Goal: Find specific page/section

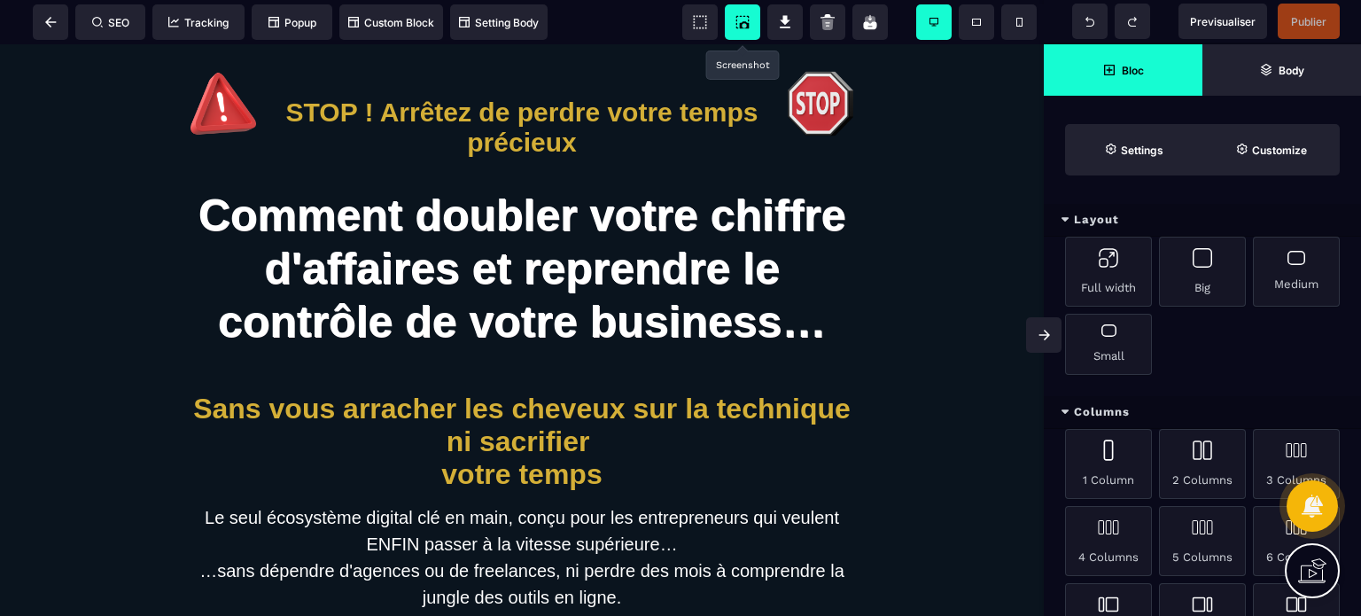
click at [742, 17] on icon at bounding box center [743, 22] width 18 height 18
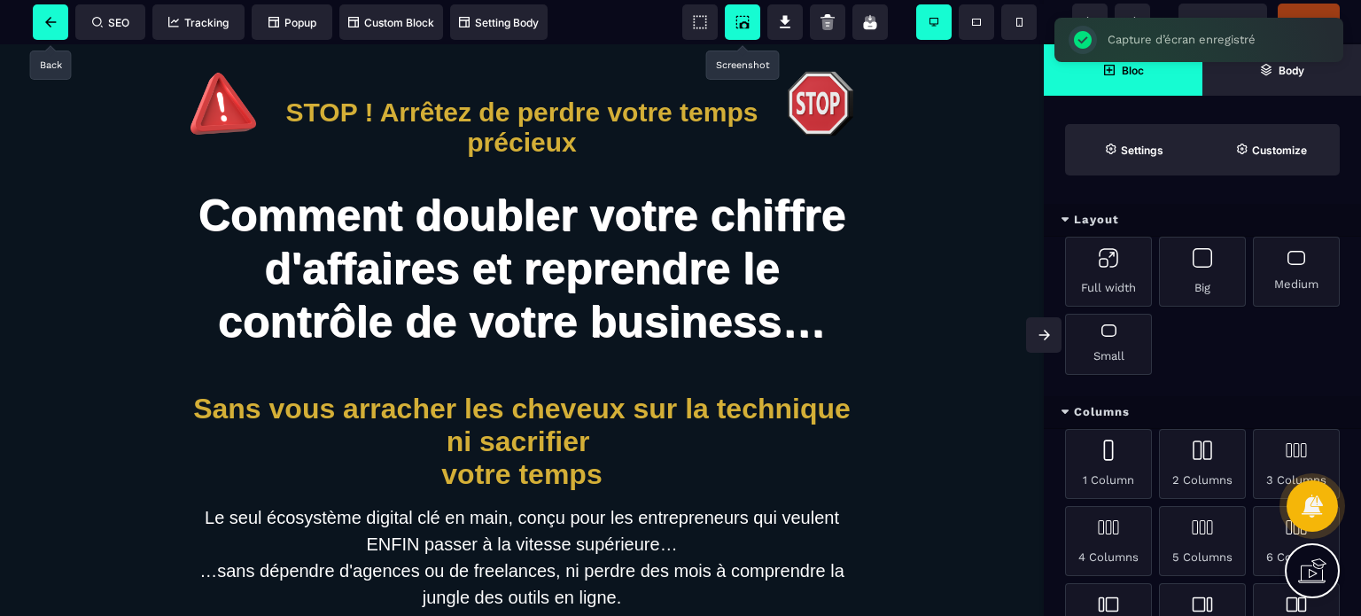
click at [44, 27] on span at bounding box center [50, 21] width 35 height 35
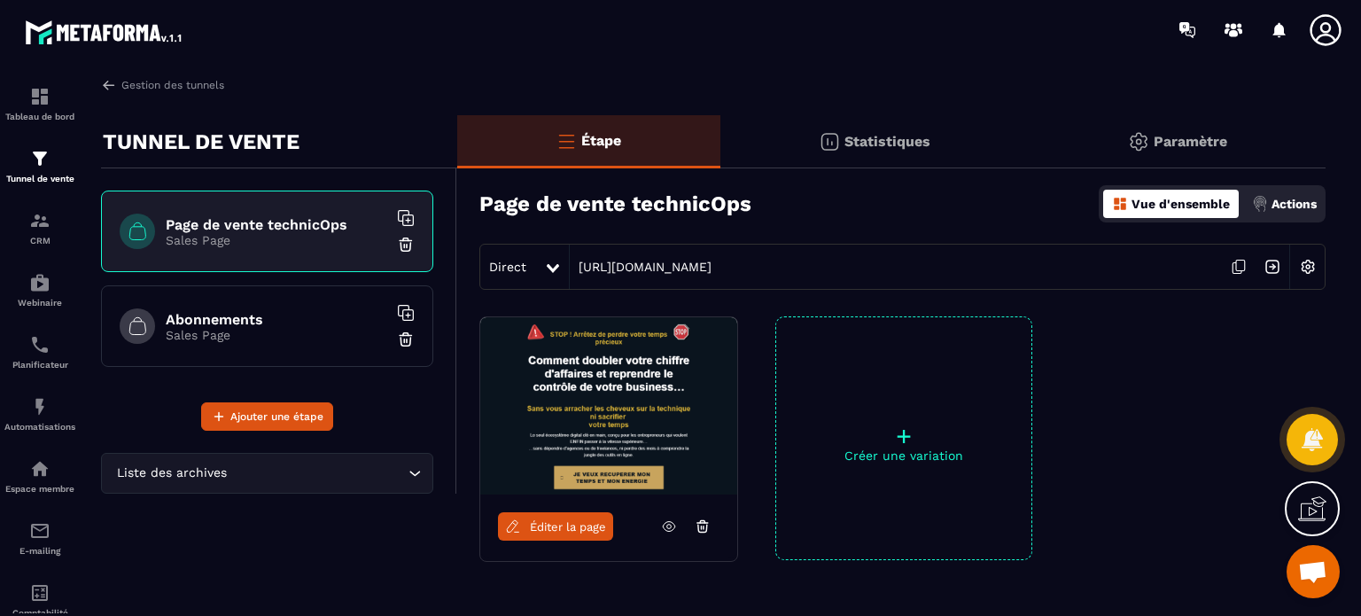
click at [209, 345] on div "Abonnements Sales Page" at bounding box center [267, 326] width 332 height 82
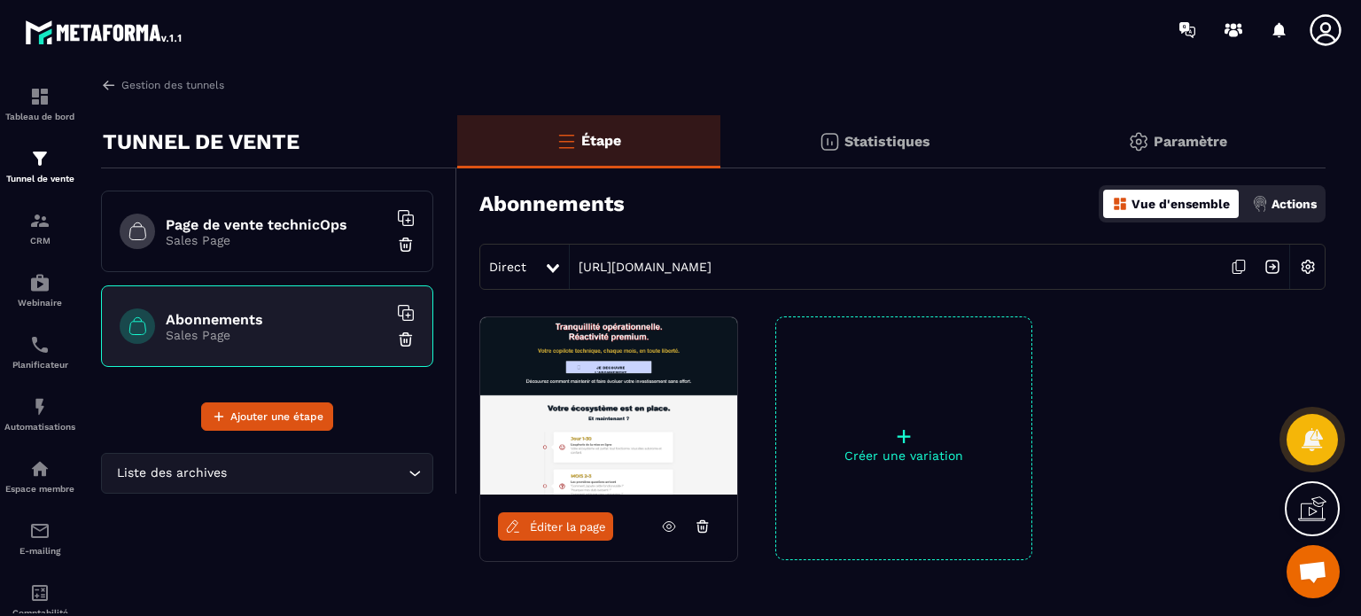
click at [548, 517] on link "Éditer la page" at bounding box center [555, 526] width 115 height 28
